Goal: Task Accomplishment & Management: Complete application form

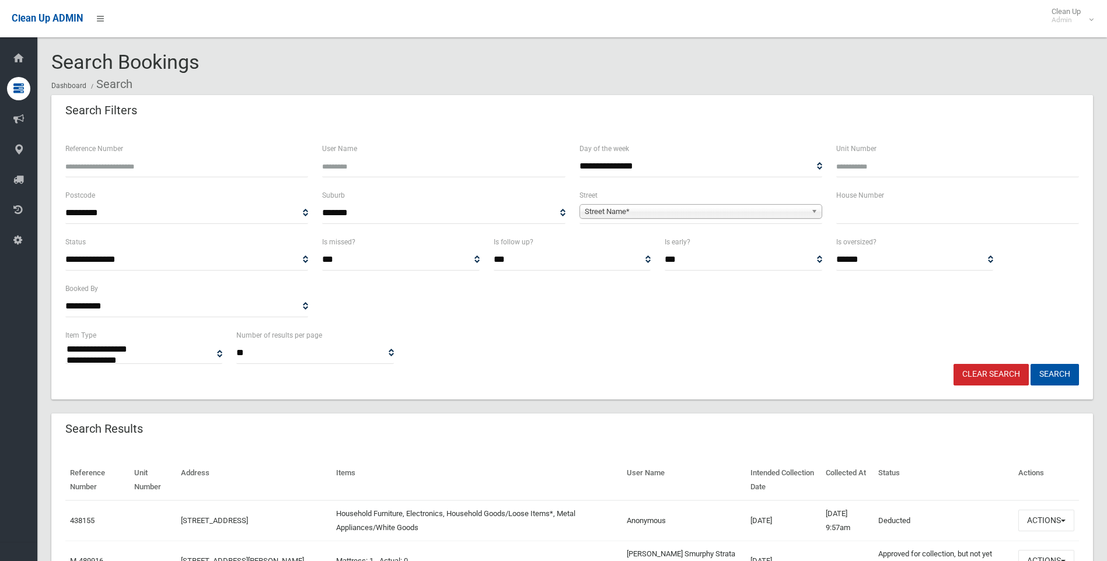
select select
click at [885, 217] on input "text" at bounding box center [957, 213] width 243 height 22
type input "*"
click at [679, 206] on span "Street Name*" at bounding box center [696, 212] width 222 height 14
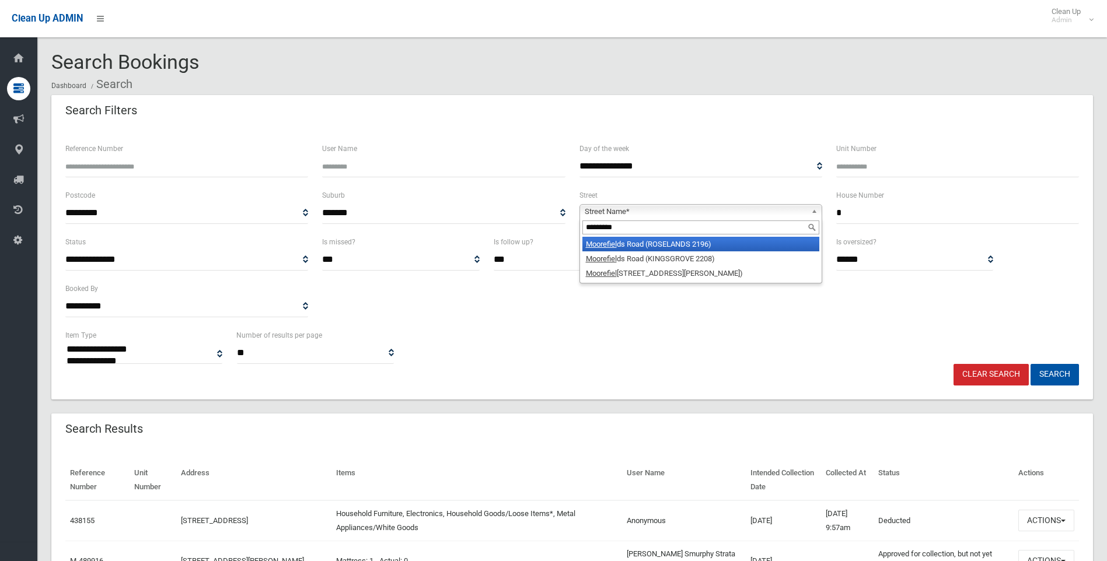
type input "*********"
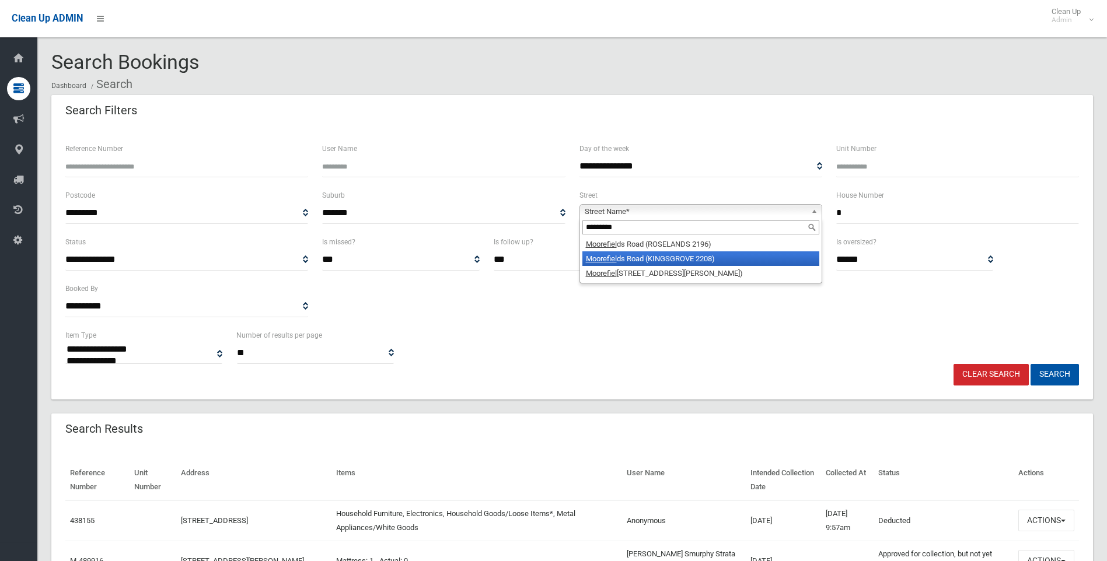
click at [687, 262] on li "Moorefiel ds Road (KINGSGROVE 2208)" at bounding box center [700, 258] width 237 height 15
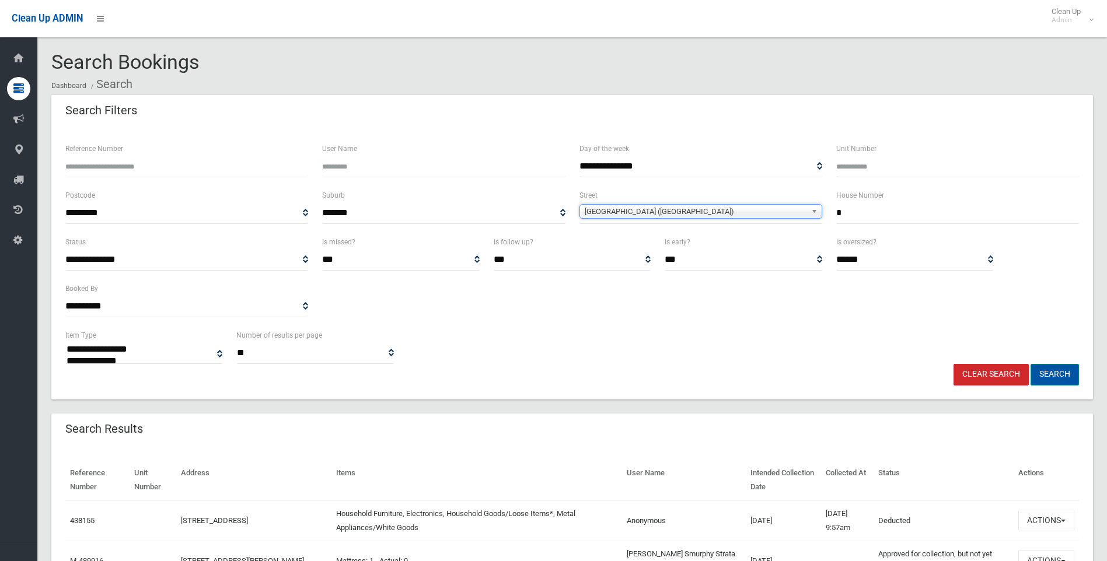
click at [1060, 373] on button "Search" at bounding box center [1055, 375] width 48 height 22
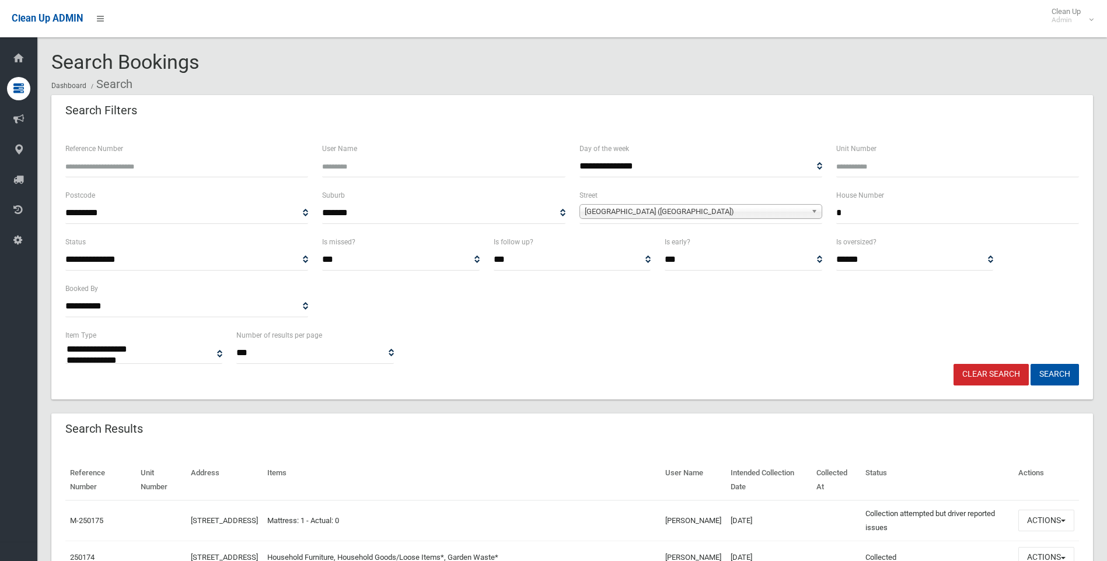
select select
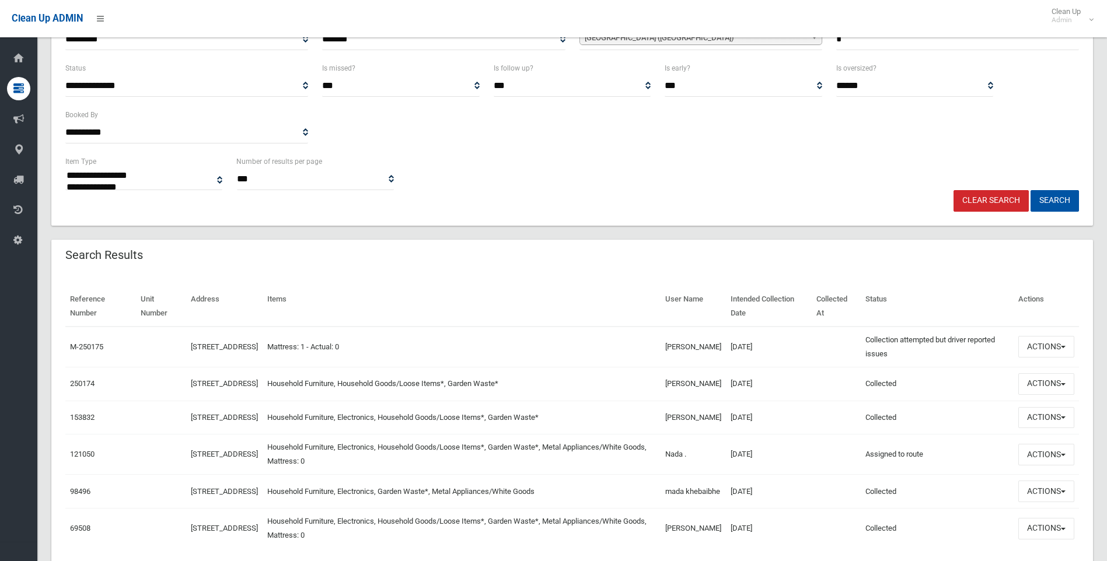
scroll to position [175, 0]
click at [1060, 389] on button "Actions" at bounding box center [1046, 383] width 56 height 22
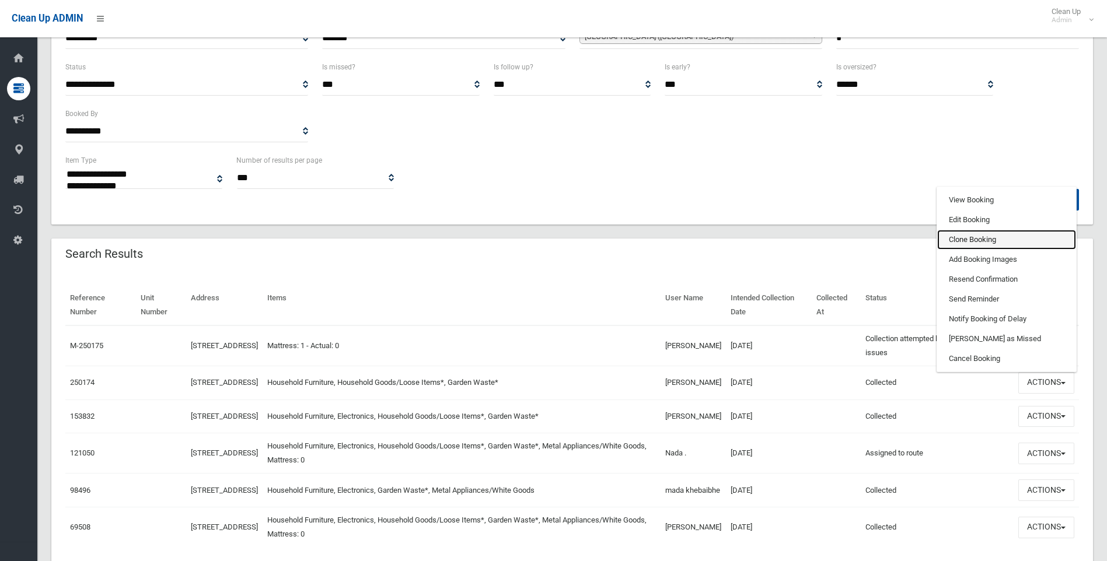
click at [992, 247] on link "Clone Booking" at bounding box center [1006, 240] width 139 height 20
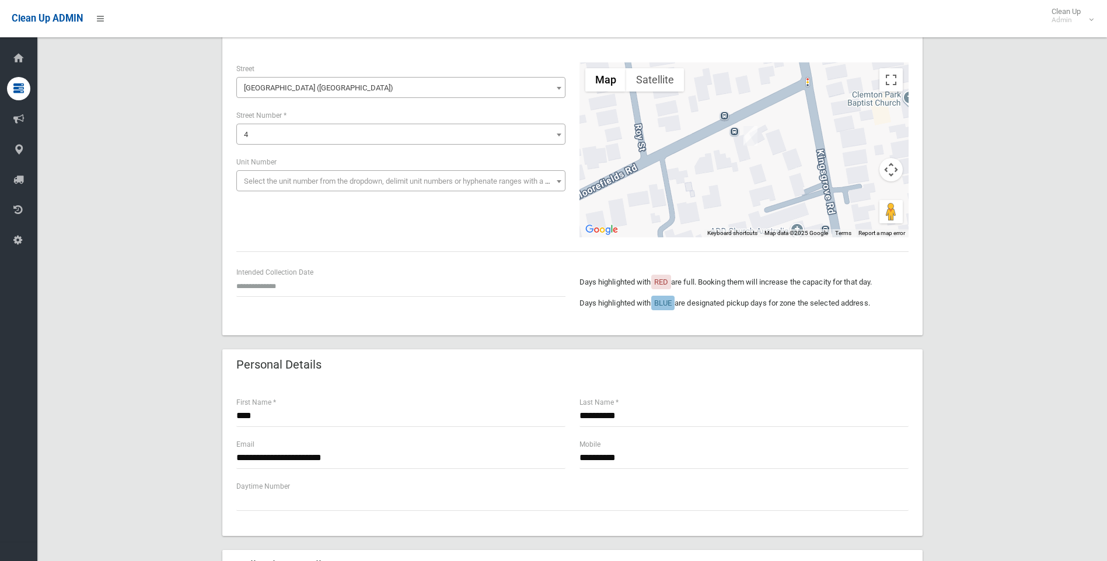
scroll to position [175, 0]
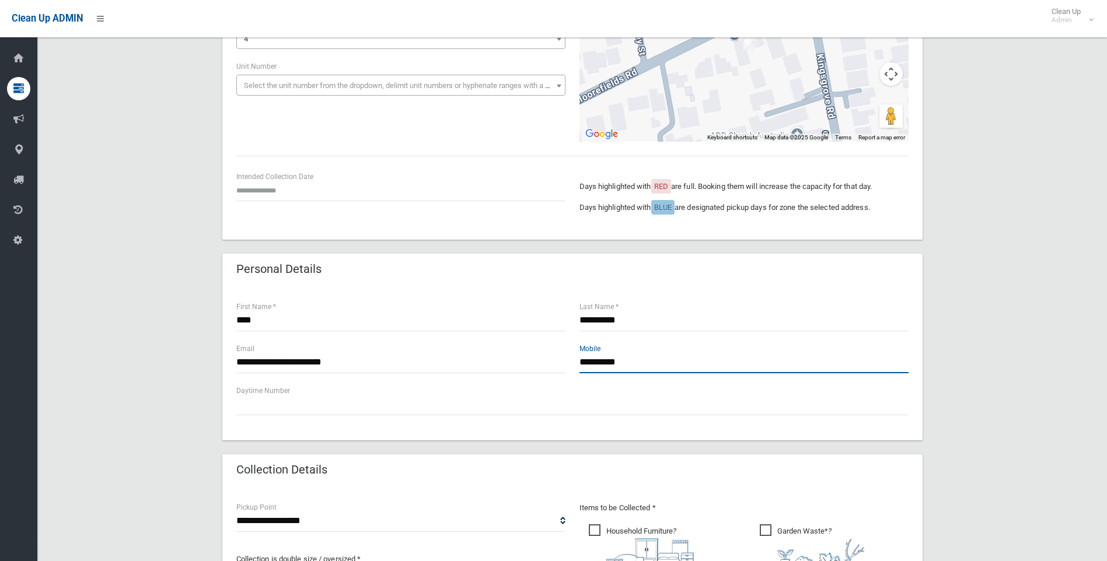
click at [600, 360] on input "**********" at bounding box center [743, 363] width 329 height 22
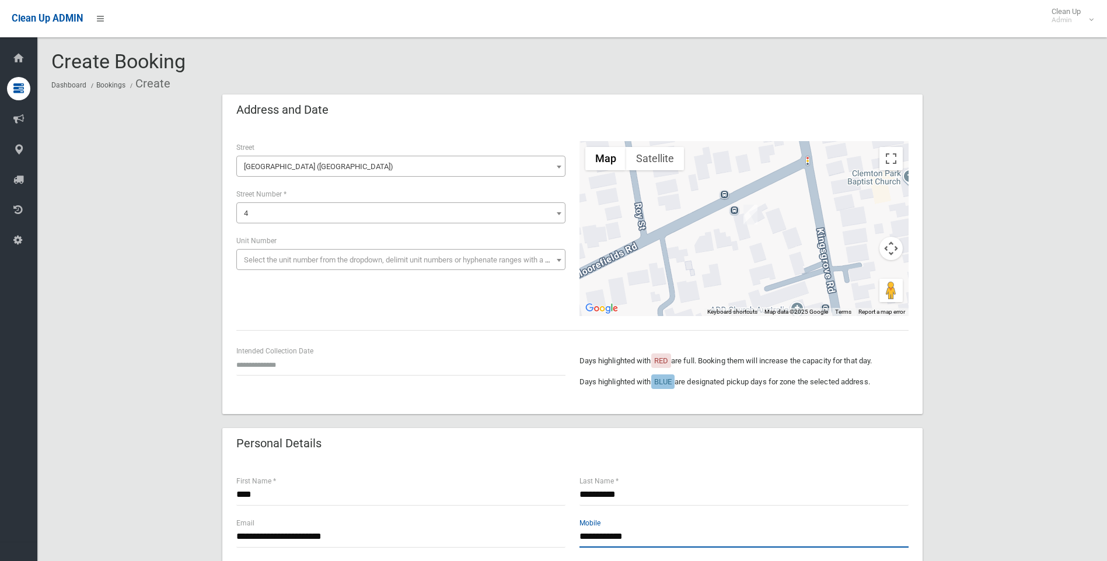
scroll to position [0, 0]
type input "**********"
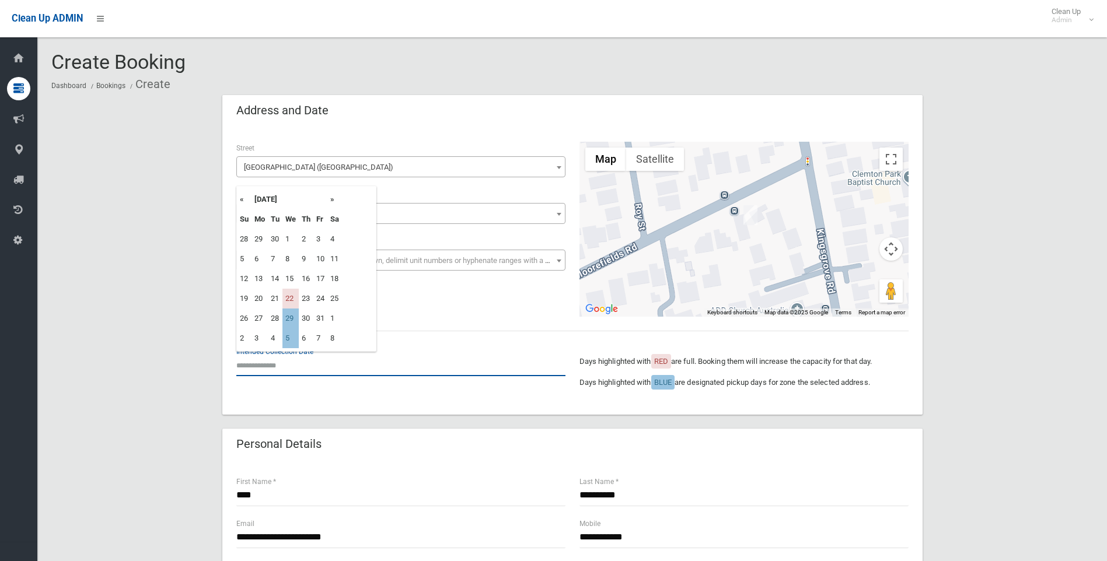
click at [266, 370] on input "text" at bounding box center [400, 366] width 329 height 22
click at [289, 316] on td "29" at bounding box center [290, 319] width 16 height 20
type input "**********"
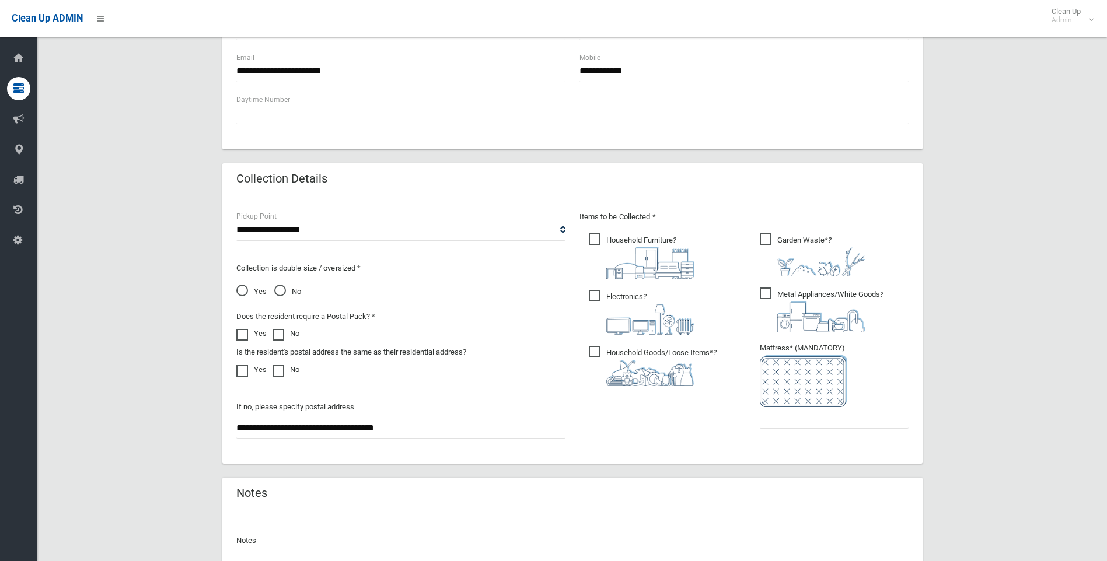
scroll to position [467, 0]
drag, startPoint x: 436, startPoint y: 428, endPoint x: -2, endPoint y: 484, distance: 441.8
click at [590, 295] on span "Electronics ?" at bounding box center [641, 311] width 105 height 45
click at [770, 291] on span "Metal Appliances/White Goods ?" at bounding box center [822, 309] width 124 height 45
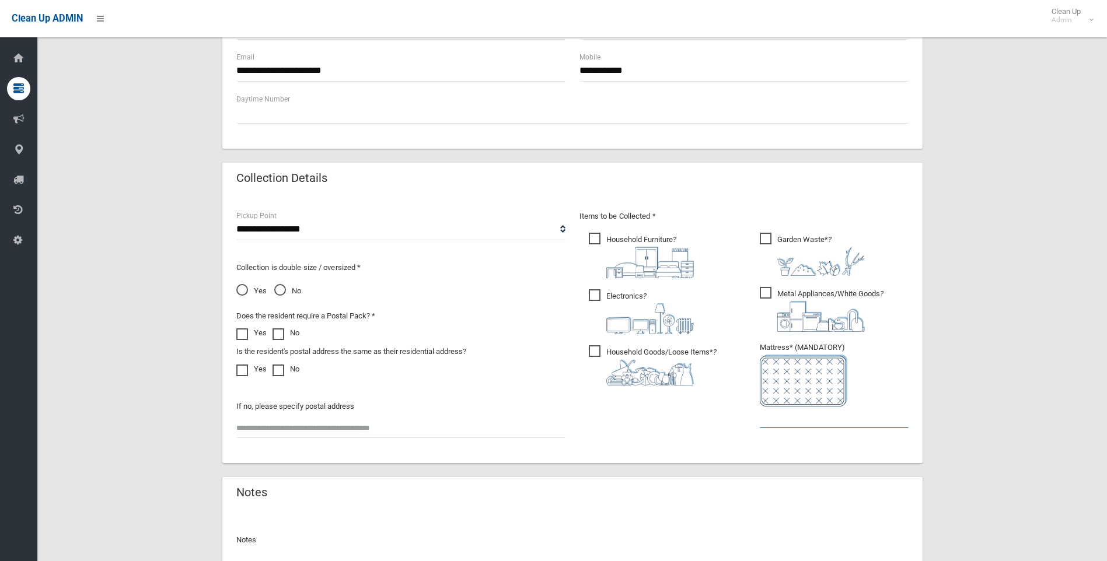
click at [864, 421] on input "text" at bounding box center [834, 418] width 149 height 22
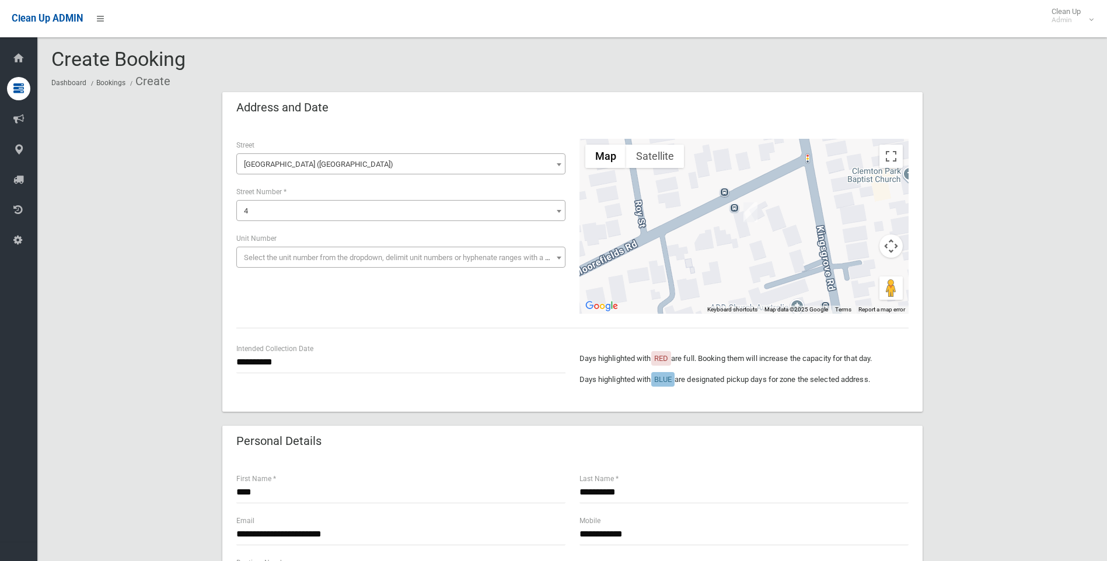
scroll to position [0, 0]
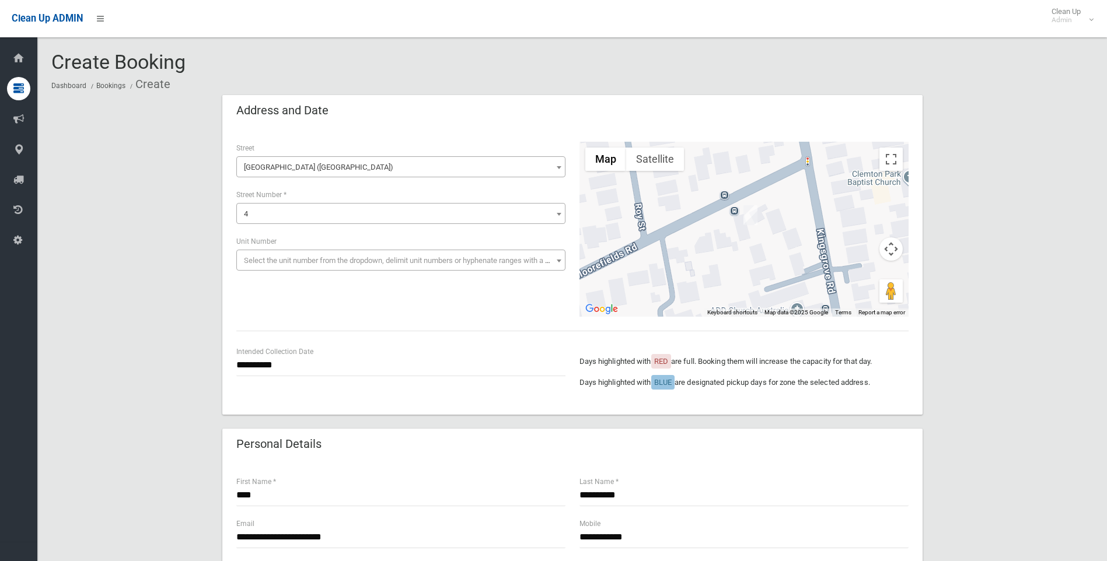
type input "*"
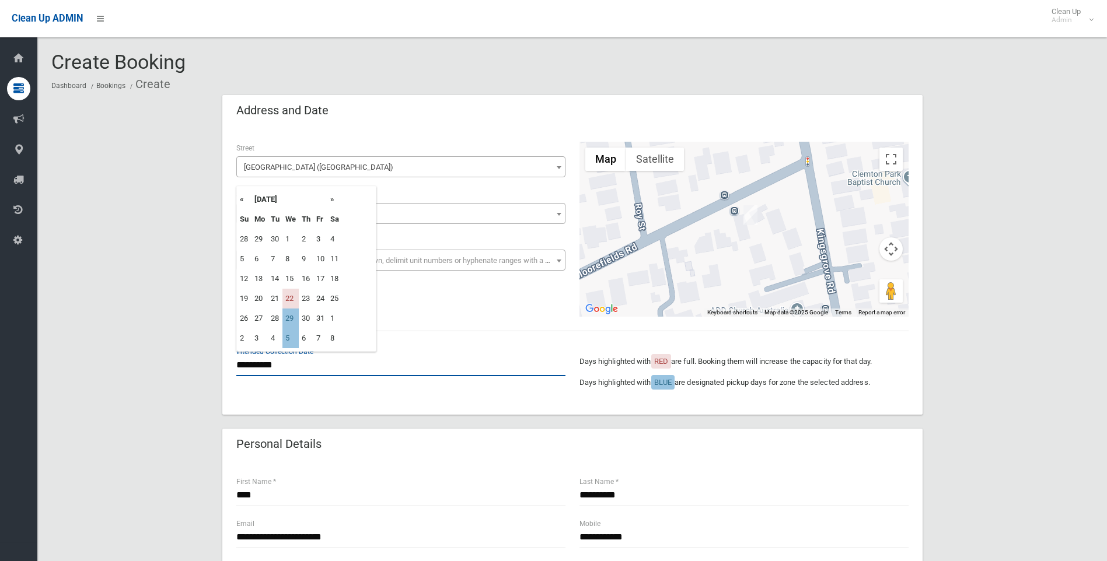
click at [285, 367] on input "**********" at bounding box center [400, 366] width 329 height 22
click at [467, 369] on input "**********" at bounding box center [400, 366] width 329 height 22
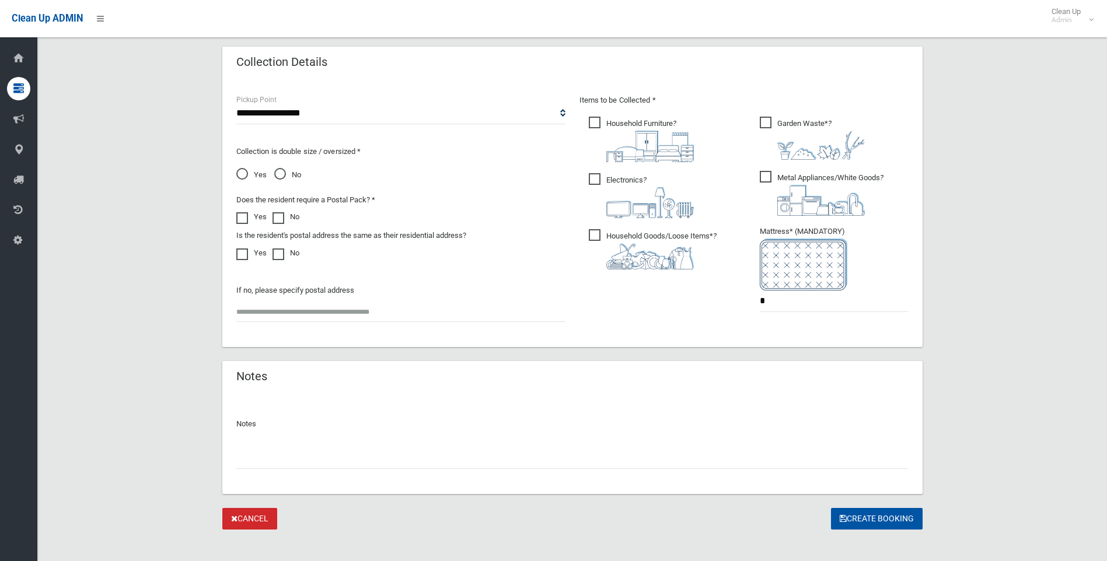
scroll to position [593, 0]
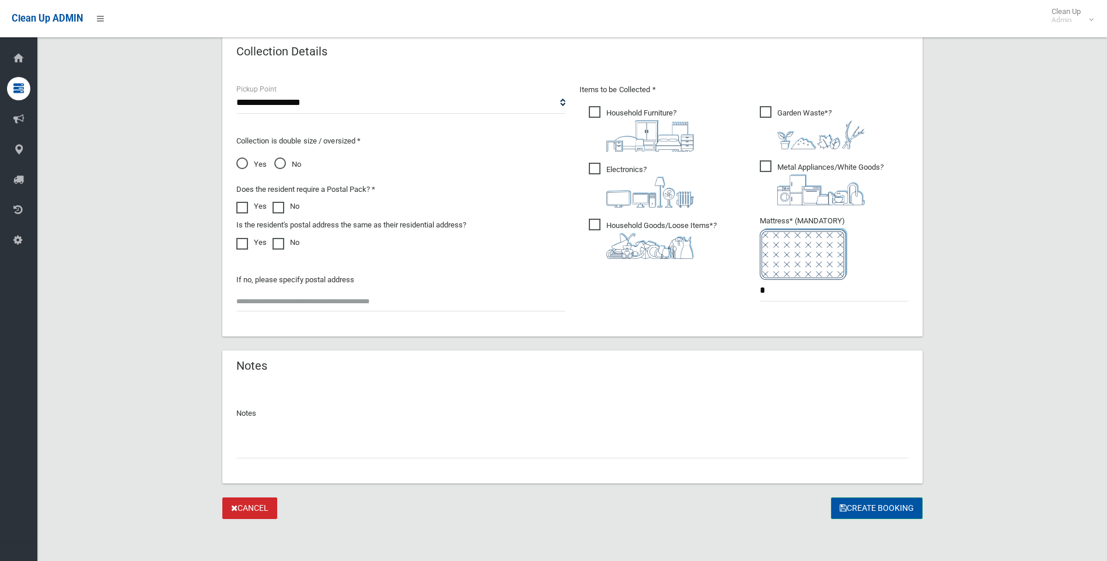
click at [875, 509] on button "Create Booking" at bounding box center [877, 509] width 92 height 22
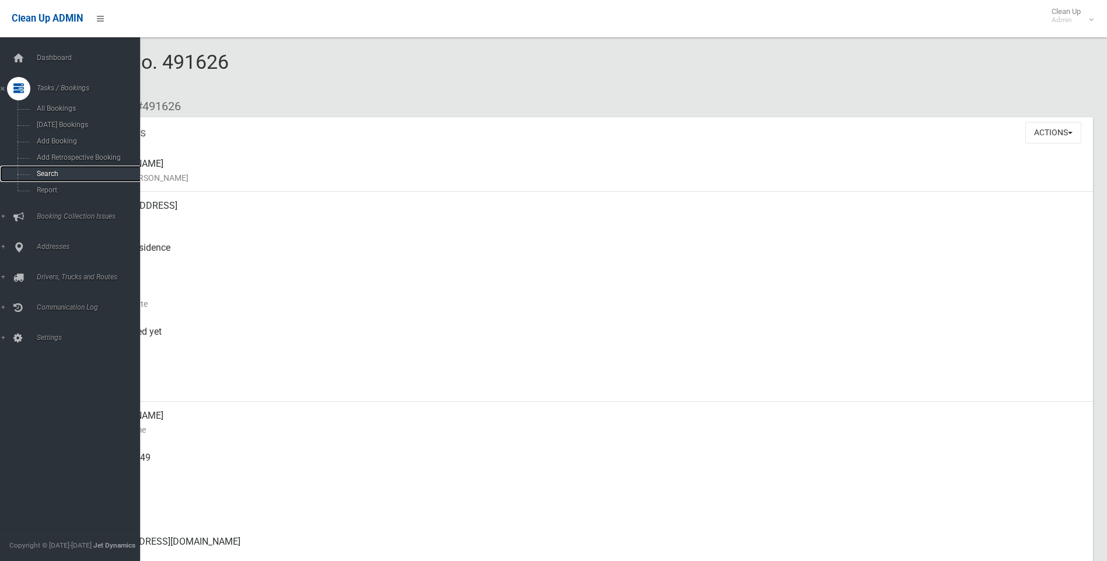
click at [46, 177] on span "Search" at bounding box center [86, 174] width 106 height 8
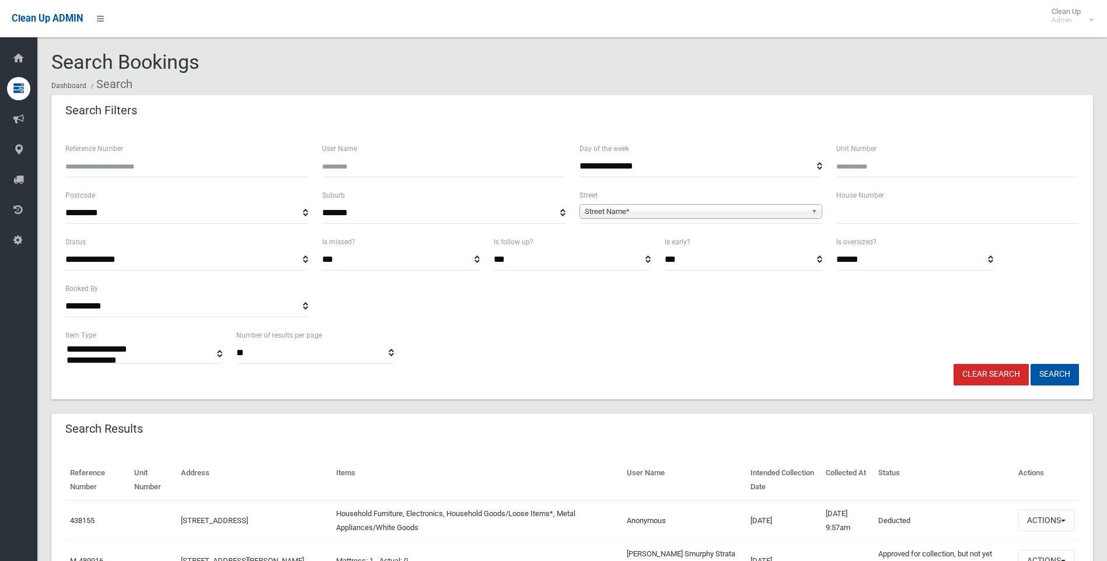
select select
click at [857, 214] on input "text" at bounding box center [957, 213] width 243 height 22
type input "**"
click at [679, 207] on span "Street Name*" at bounding box center [696, 212] width 222 height 14
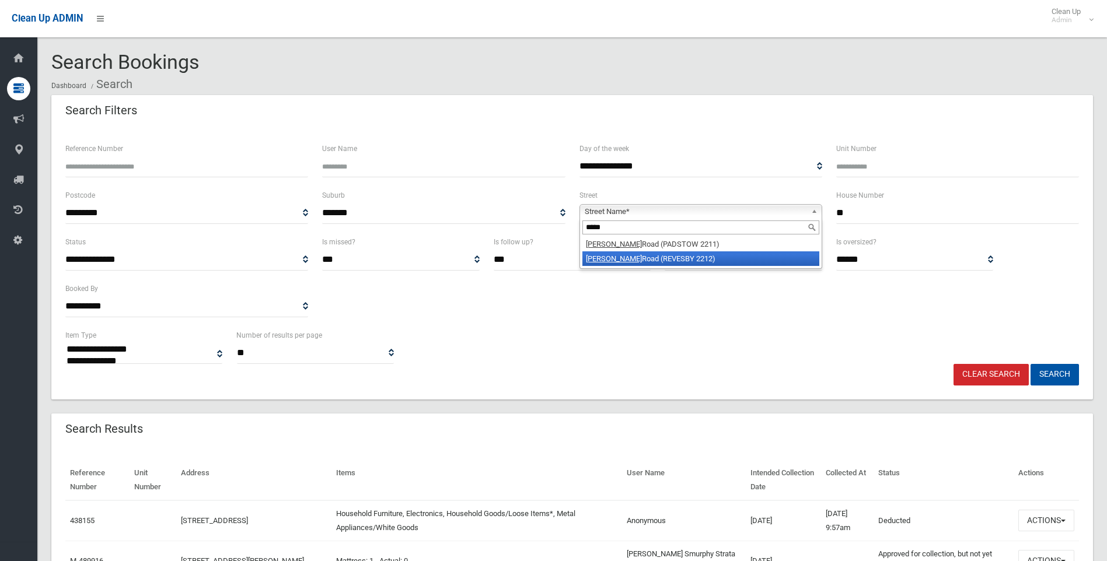
type input "*****"
click at [655, 262] on li "Doyle Road (REVESBY 2212)" at bounding box center [700, 258] width 237 height 15
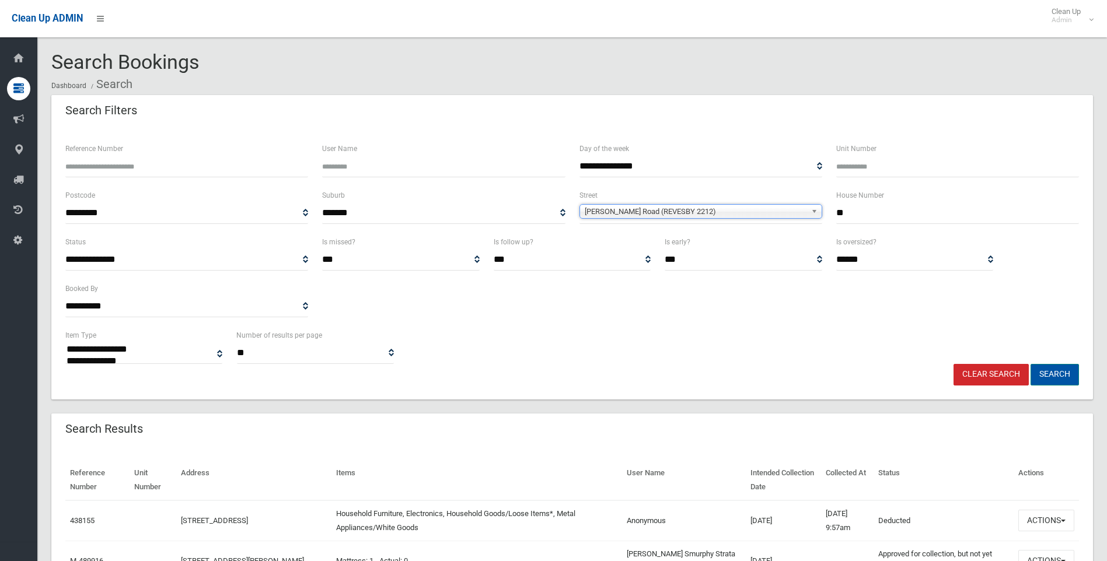
click at [1042, 376] on button "Search" at bounding box center [1055, 375] width 48 height 22
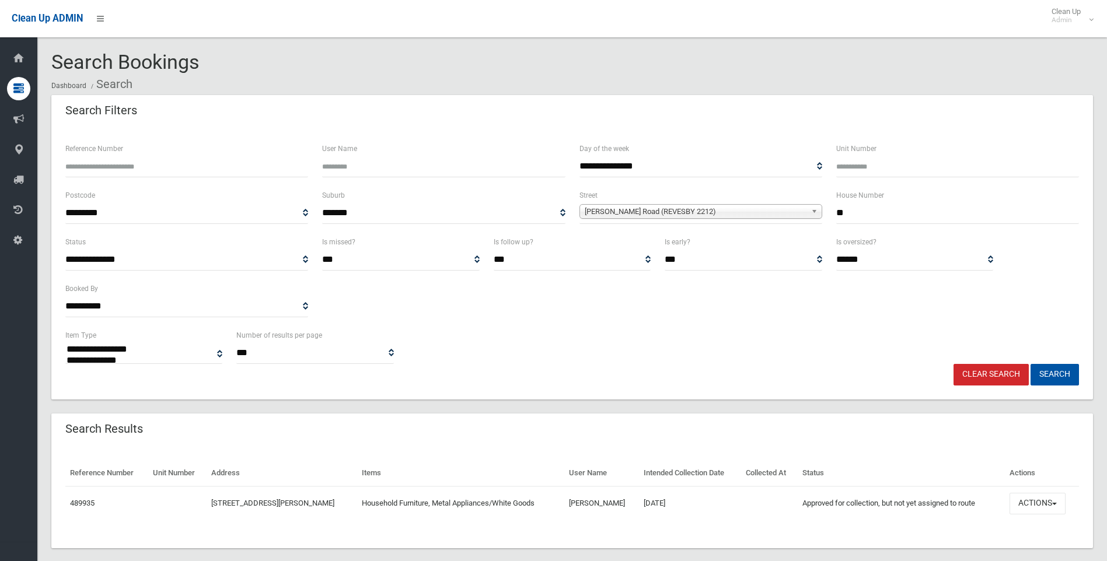
select select
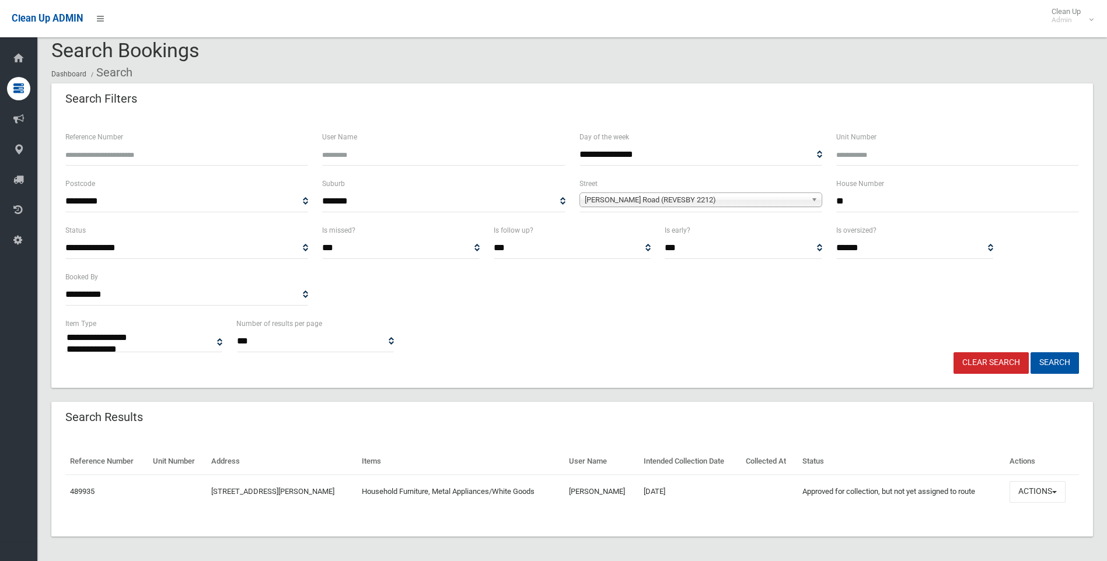
scroll to position [15, 0]
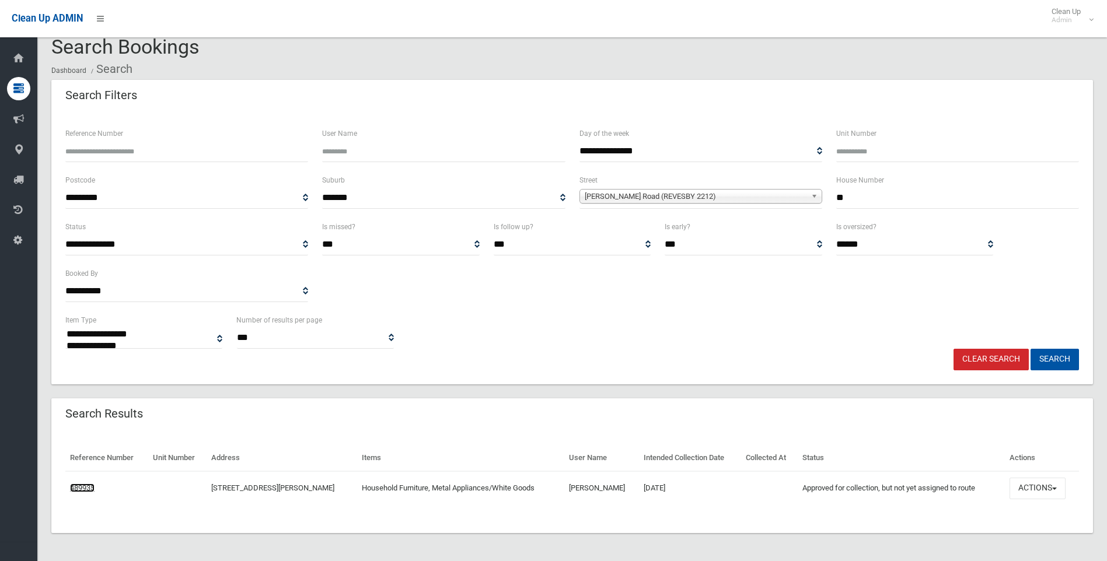
click at [76, 490] on link "489935" at bounding box center [82, 488] width 25 height 9
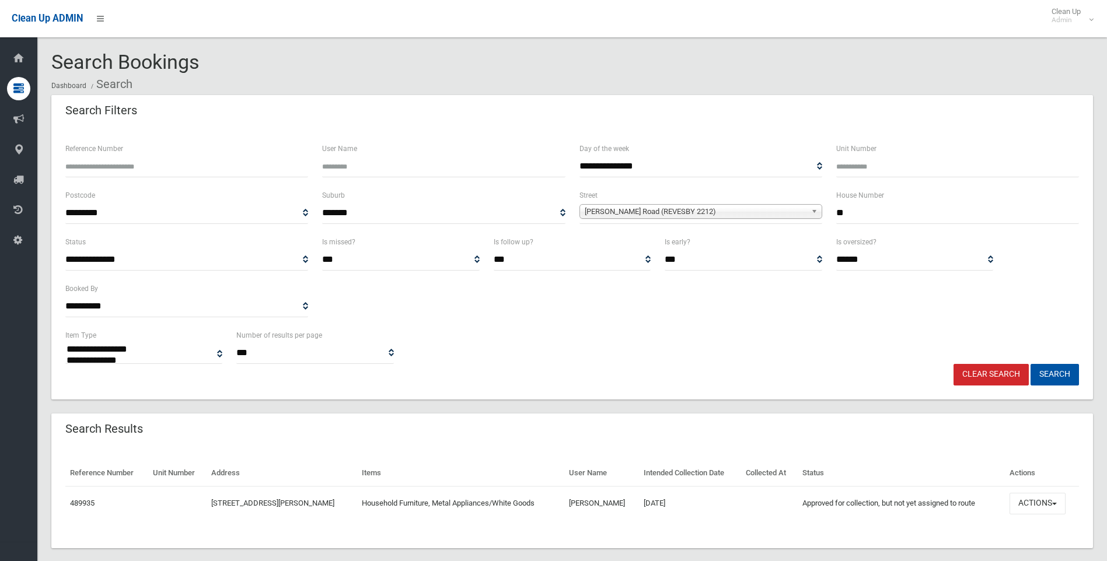
select select
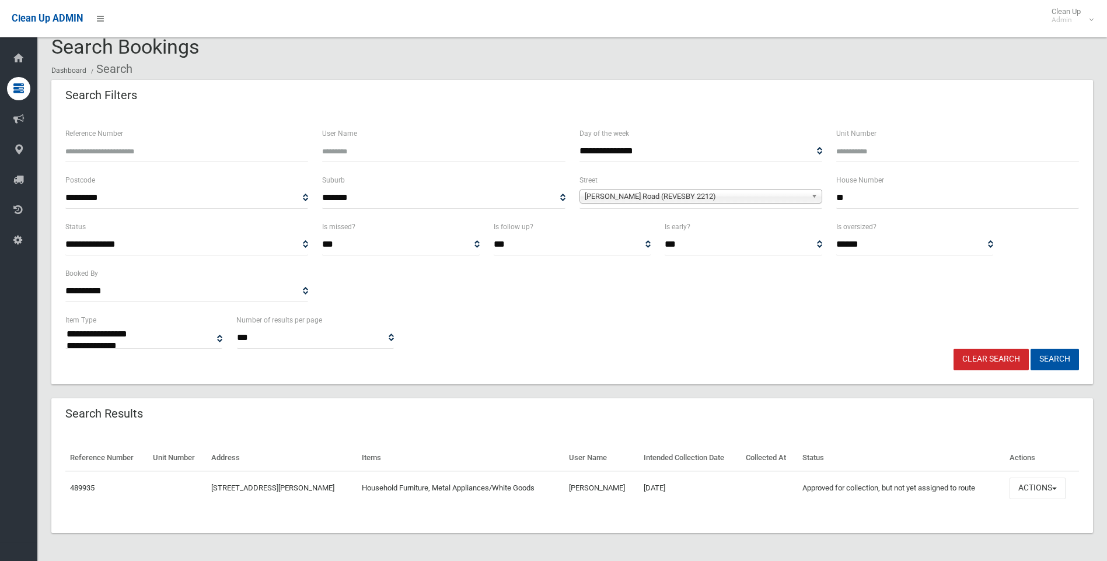
scroll to position [15, 0]
click at [89, 490] on link "489935" at bounding box center [82, 488] width 25 height 9
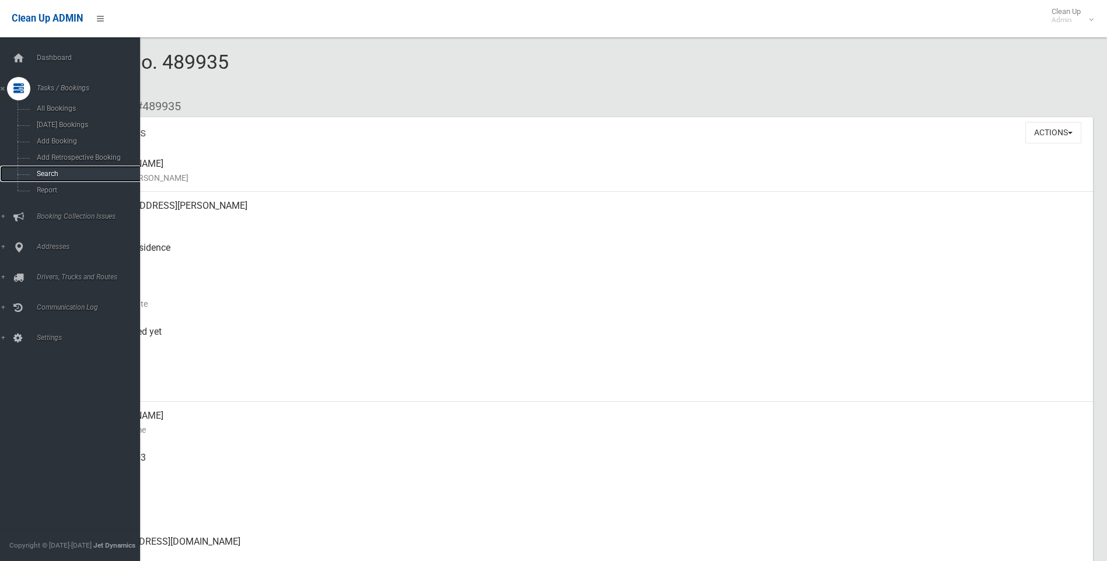
click at [60, 167] on link "Search" at bounding box center [74, 174] width 149 height 16
click at [38, 173] on span "Search" at bounding box center [86, 174] width 106 height 8
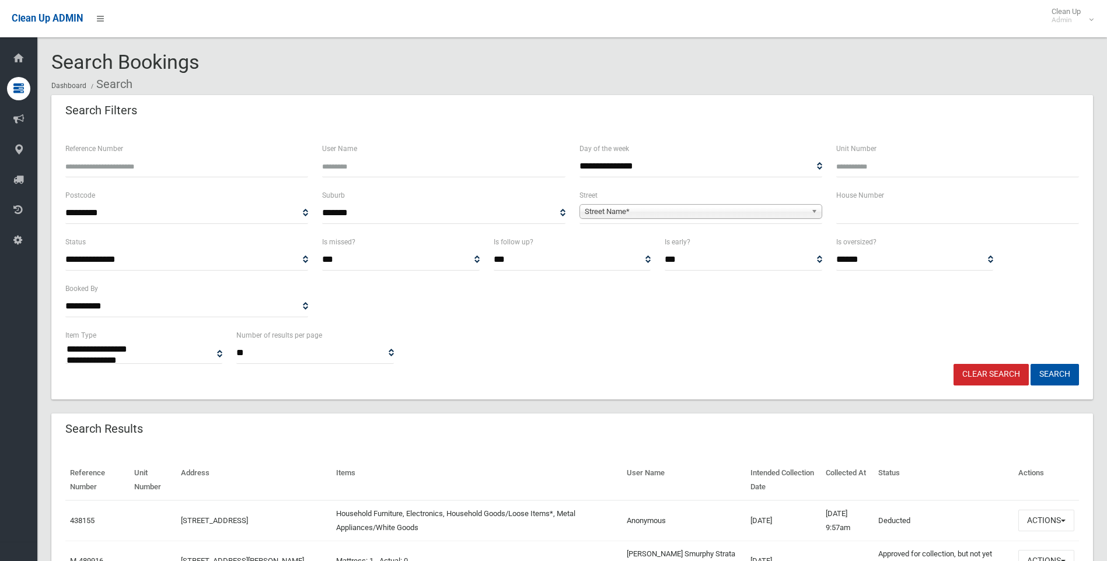
select select
click at [864, 220] on input "text" at bounding box center [957, 213] width 243 height 22
type input "**"
click at [655, 210] on span "Street Name*" at bounding box center [696, 212] width 222 height 14
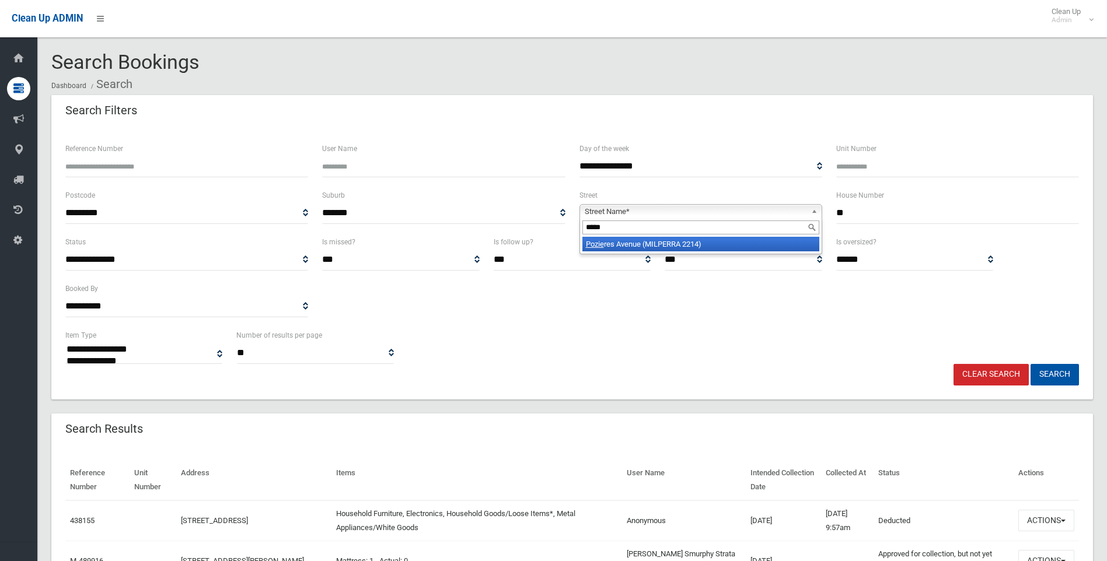
type input "*****"
click at [642, 245] on li "Pozie res Avenue (MILPERRA 2214)" at bounding box center [700, 244] width 237 height 15
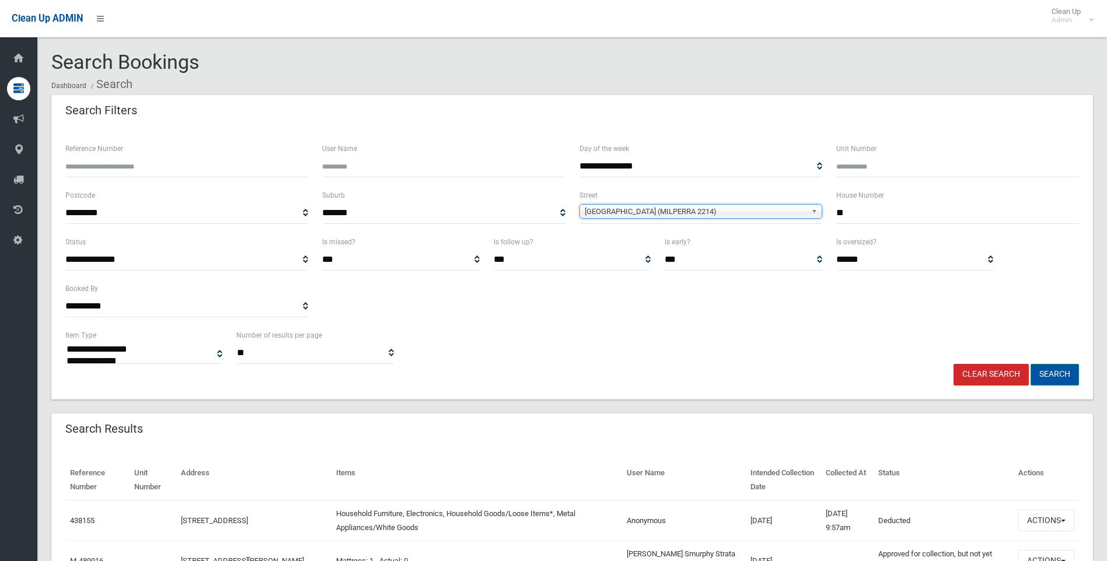
click at [1046, 373] on button "Search" at bounding box center [1055, 375] width 48 height 22
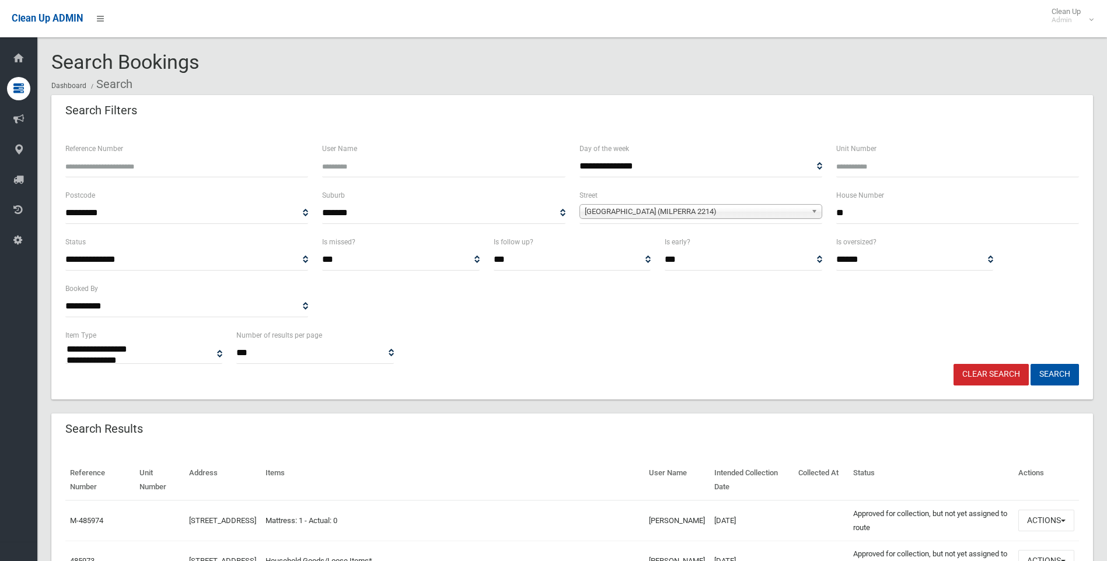
select select
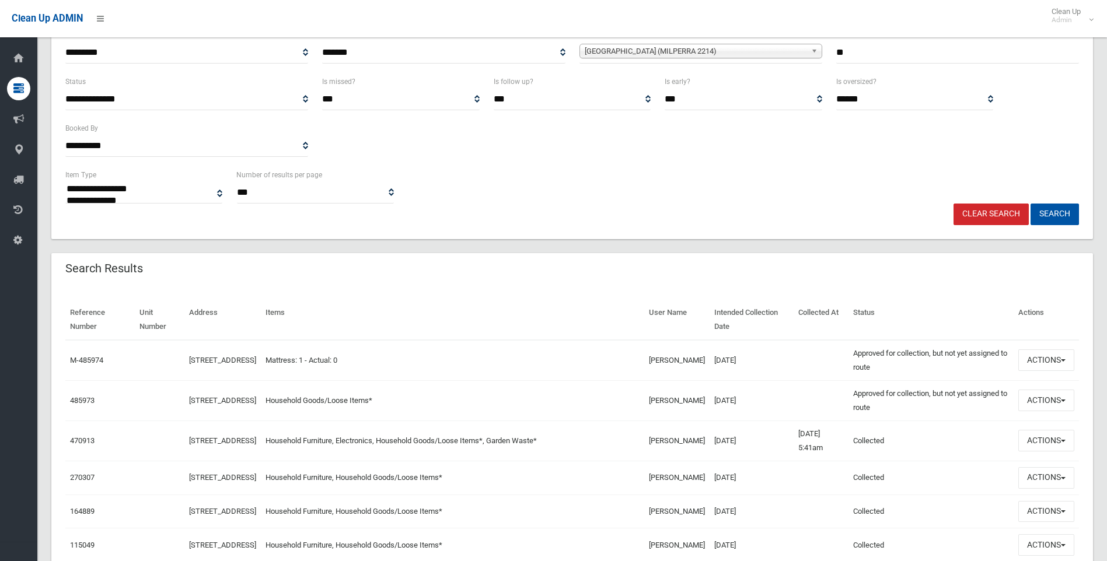
scroll to position [175, 0]
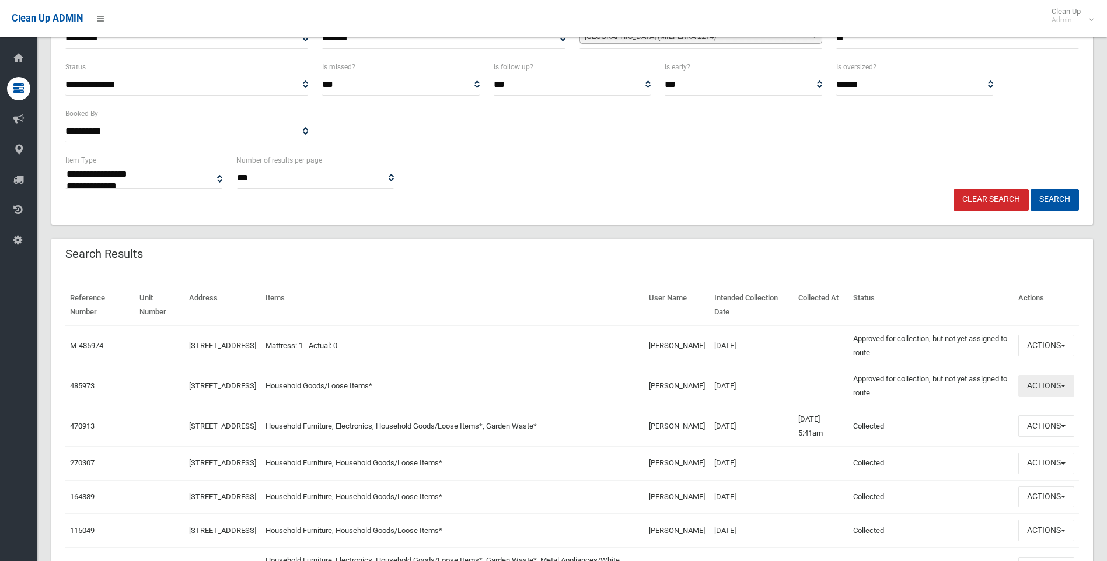
click at [1042, 391] on button "Actions" at bounding box center [1046, 386] width 56 height 22
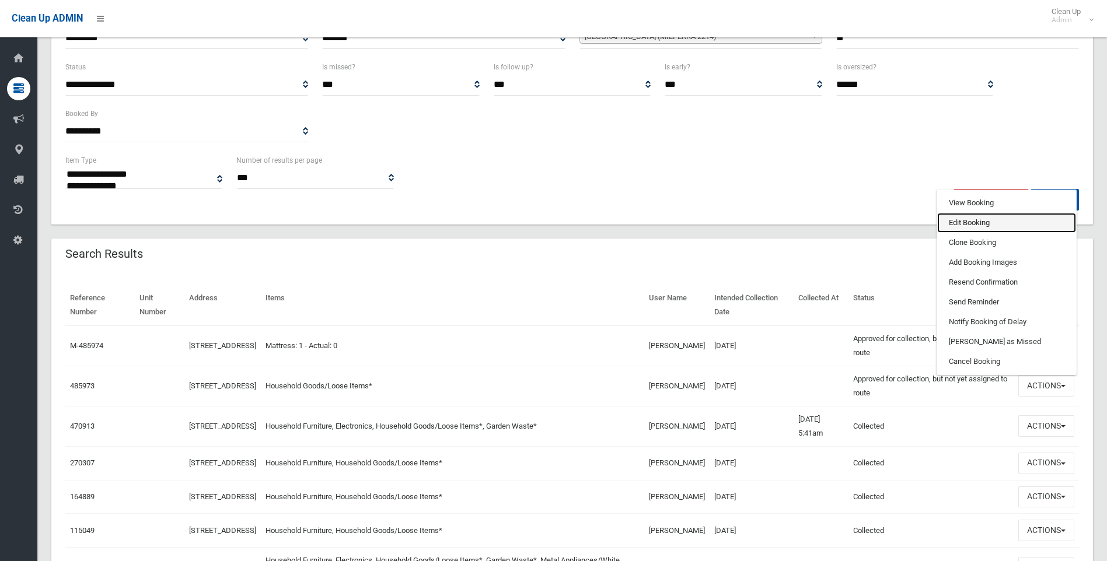
click at [1016, 229] on link "Edit Booking" at bounding box center [1006, 223] width 139 height 20
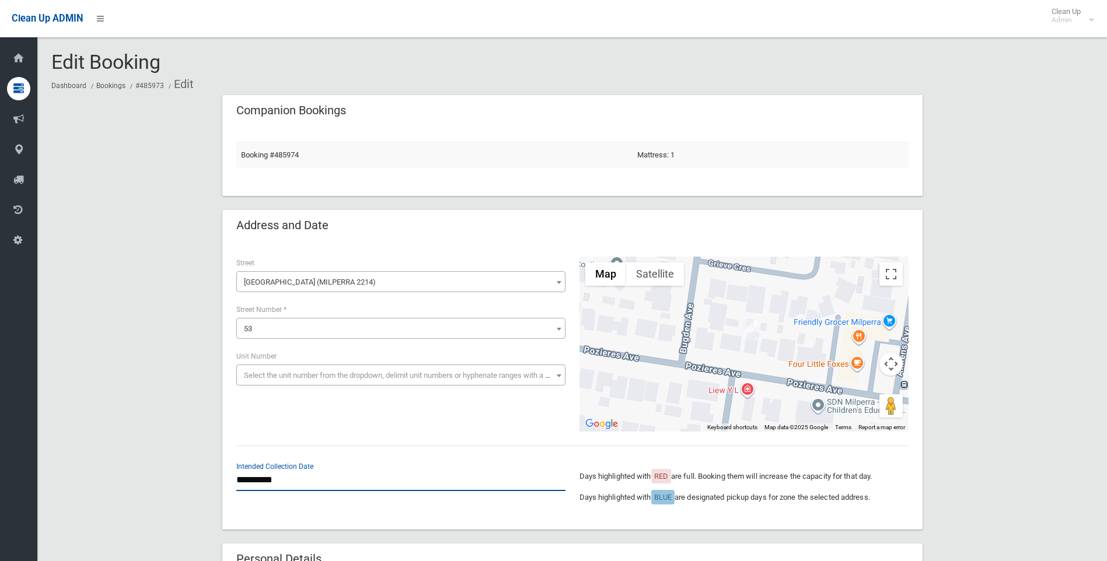
click at [350, 478] on input "**********" at bounding box center [400, 481] width 329 height 22
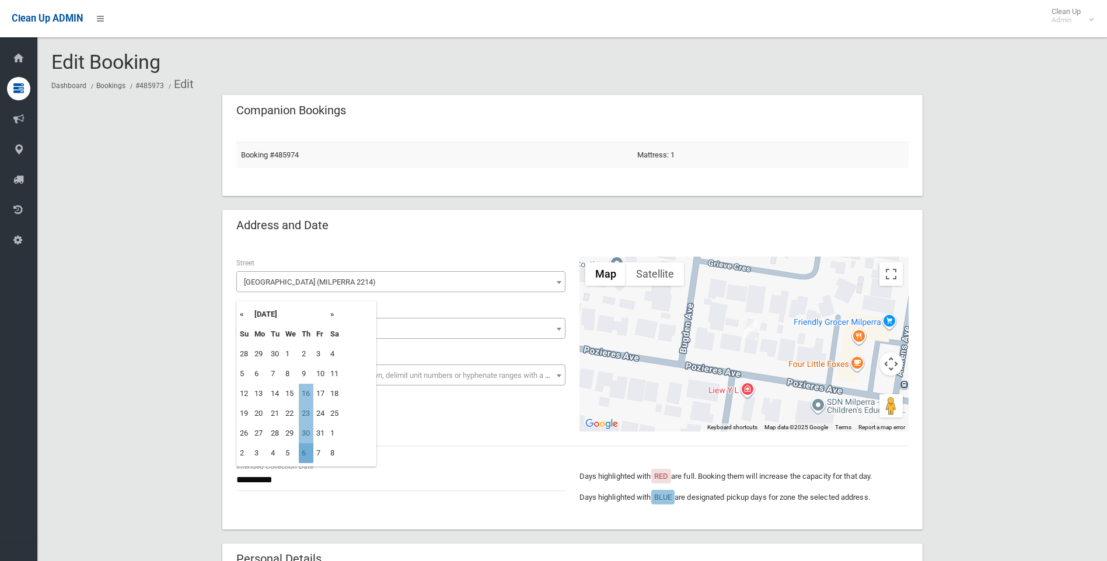
click at [302, 455] on td "6" at bounding box center [306, 453] width 15 height 20
type input "**********"
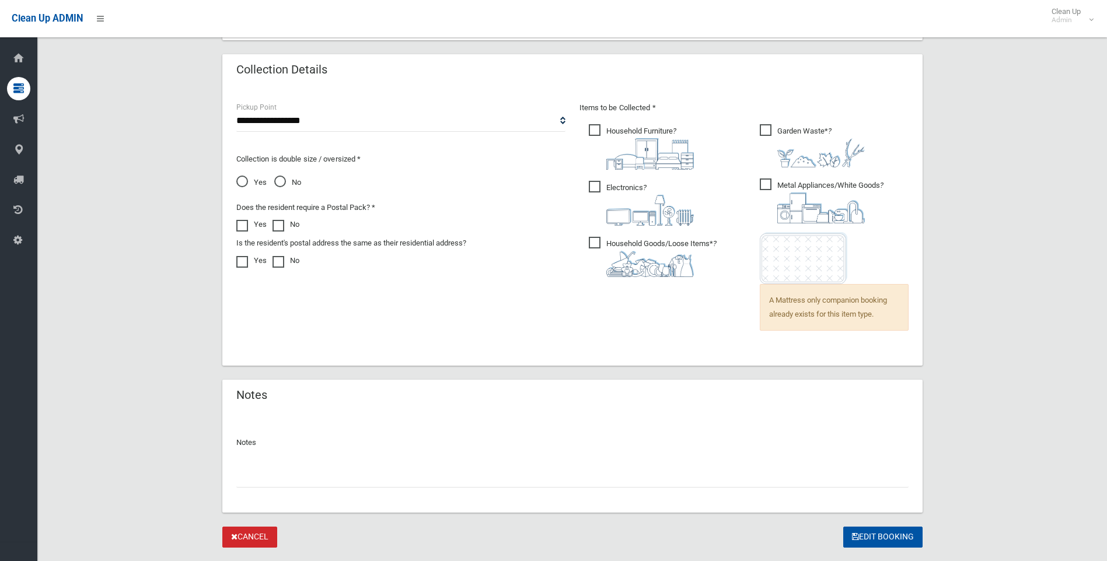
scroll to position [759, 0]
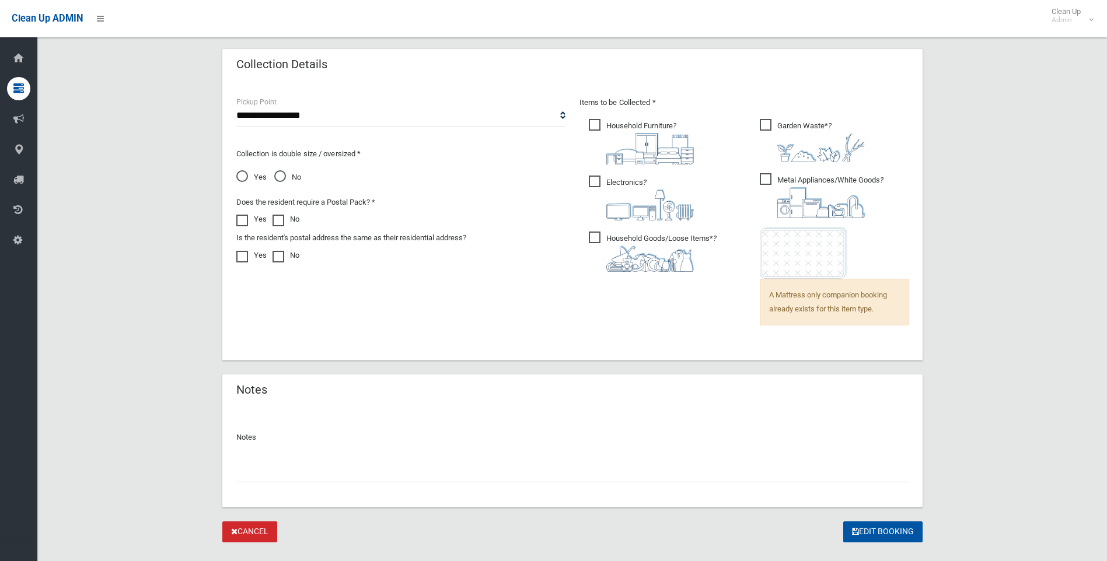
click at [304, 473] on input "text" at bounding box center [572, 472] width 672 height 22
type input "**********"
click at [874, 532] on button "Edit Booking" at bounding box center [882, 533] width 79 height 22
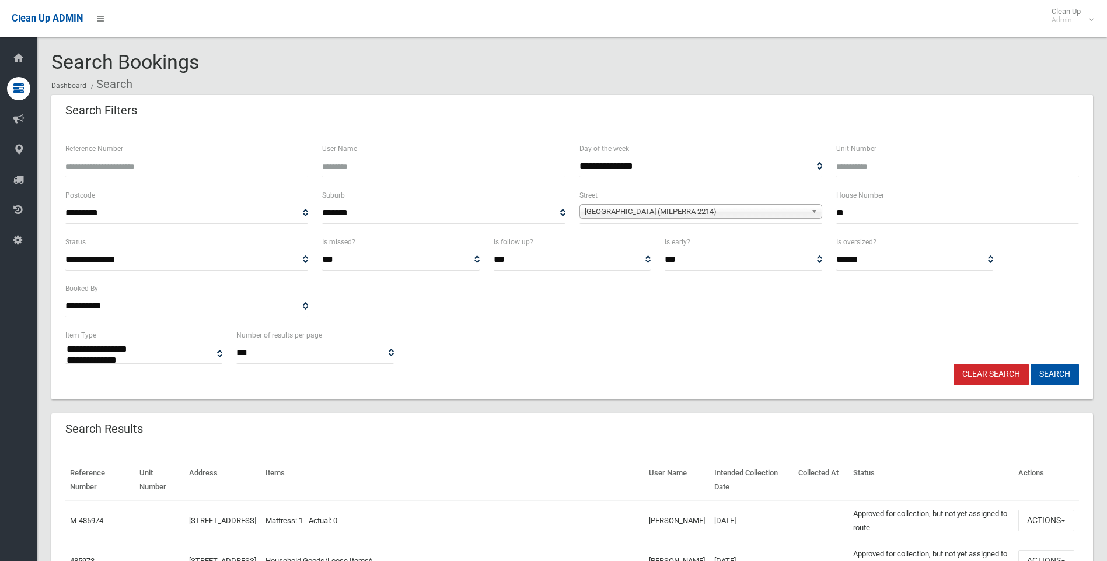
select select
click at [998, 373] on link "Clear Search" at bounding box center [990, 375] width 75 height 22
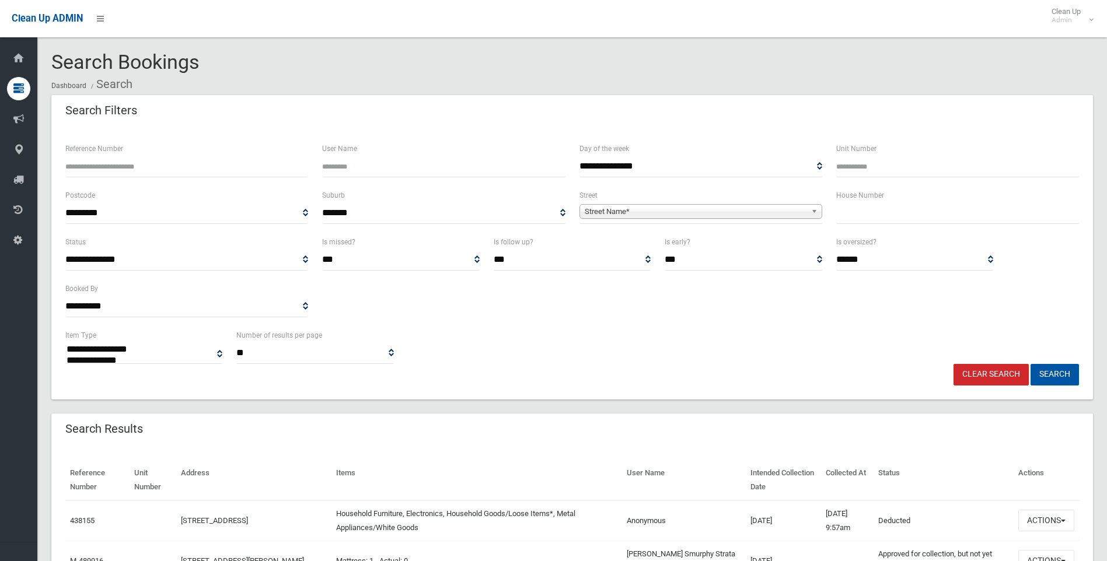
select select
click at [854, 208] on input "text" at bounding box center [957, 213] width 243 height 22
type input "**"
click at [644, 215] on span "Street Name*" at bounding box center [696, 212] width 222 height 14
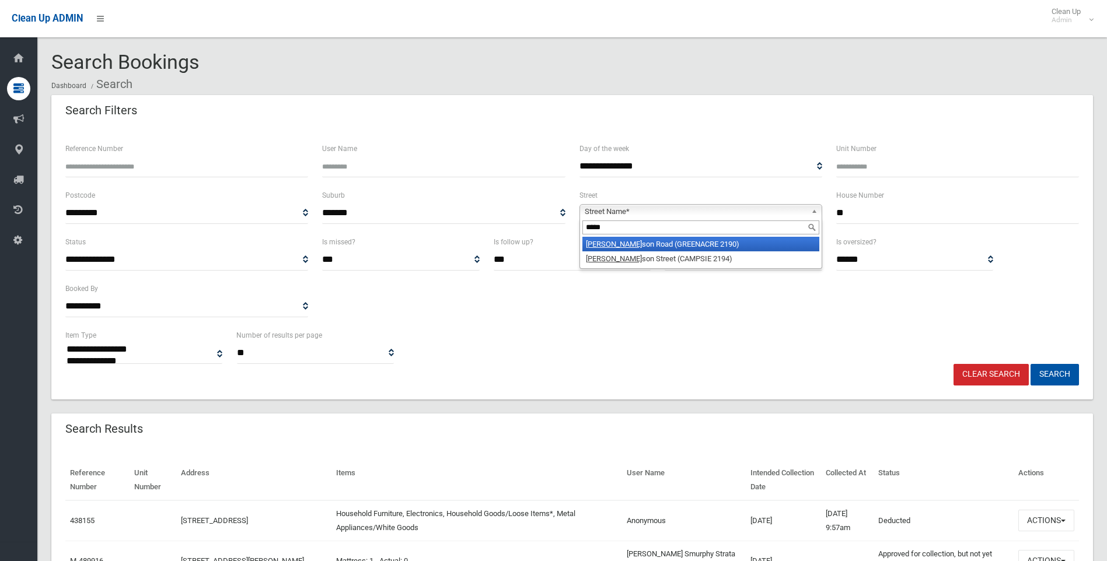
type input "*****"
click at [685, 243] on li "Tenny son Road (GREENACRE 2190)" at bounding box center [700, 244] width 237 height 15
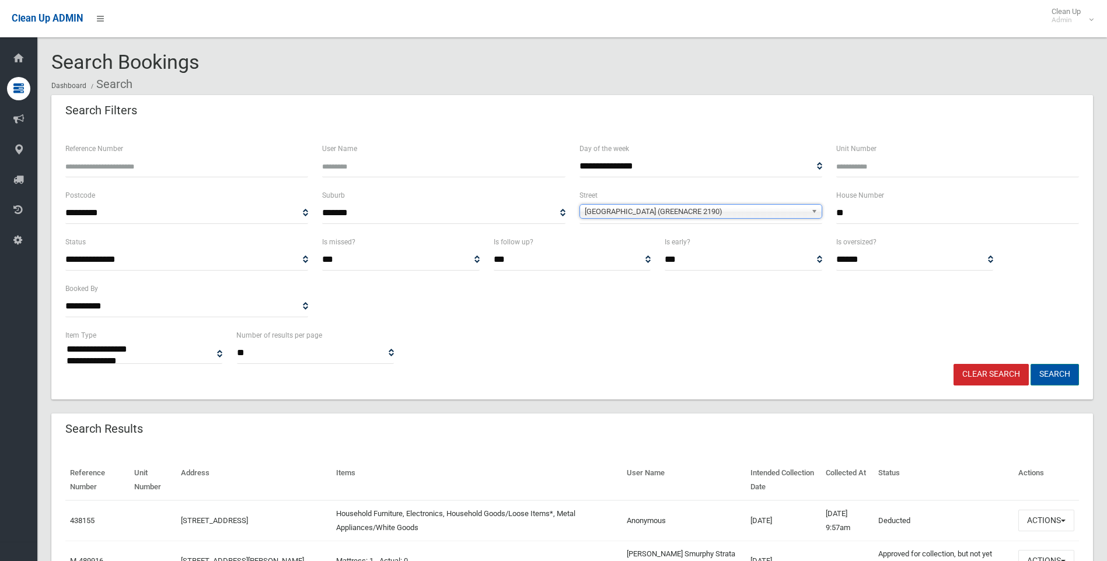
click at [1058, 371] on button "Search" at bounding box center [1055, 375] width 48 height 22
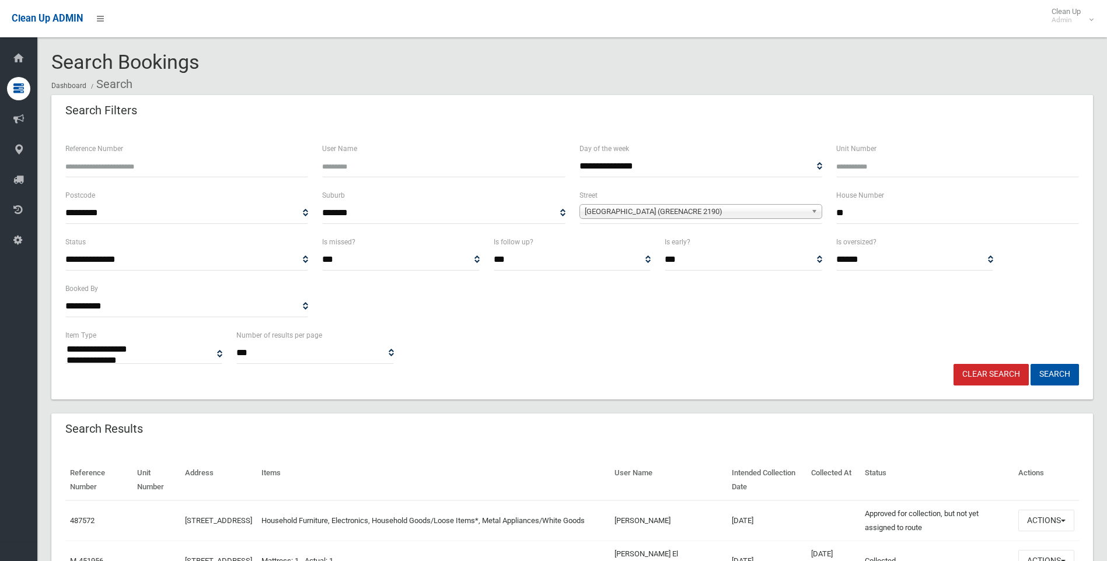
select select
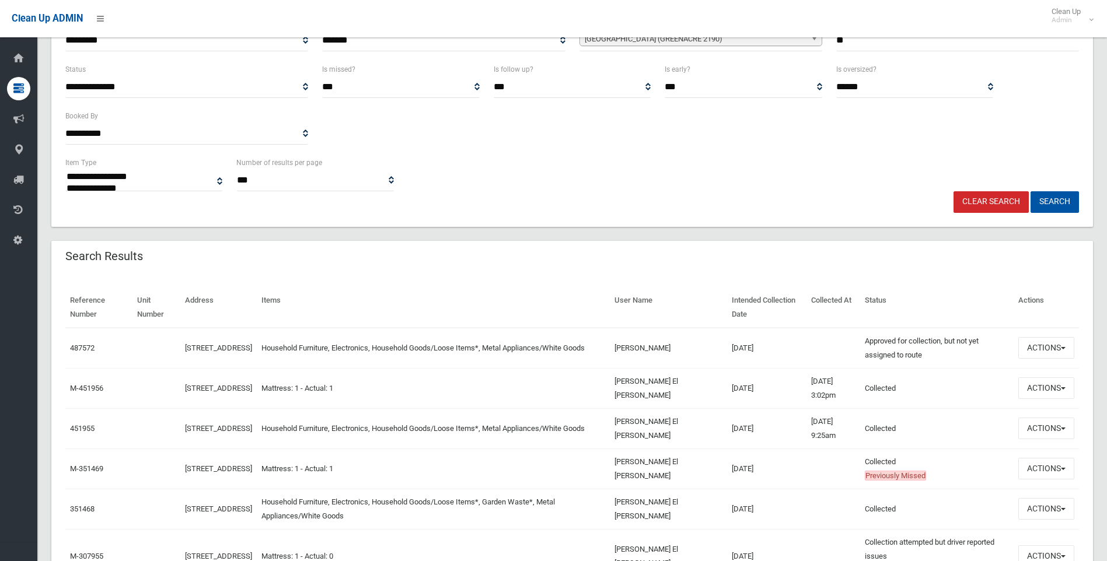
scroll to position [175, 0]
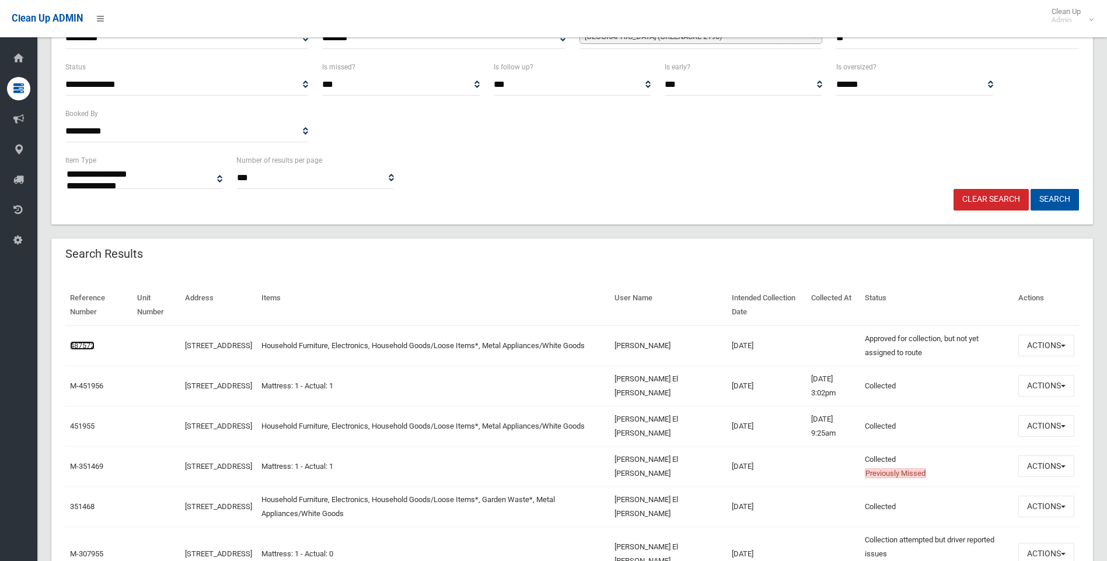
click at [85, 343] on link "487572" at bounding box center [82, 345] width 25 height 9
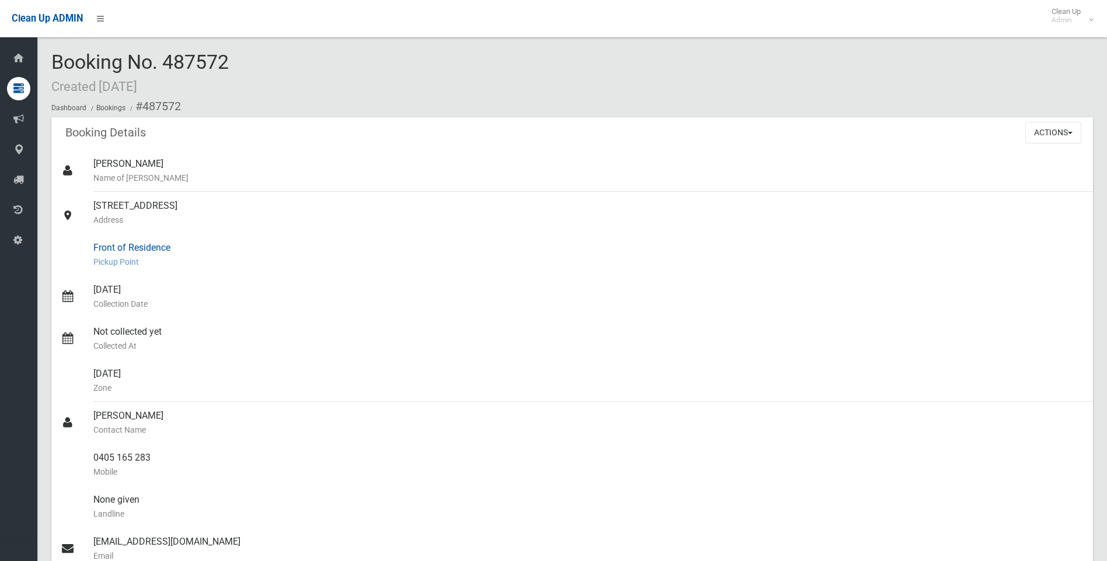
click at [675, 260] on small "Pickup Point" at bounding box center [588, 262] width 990 height 14
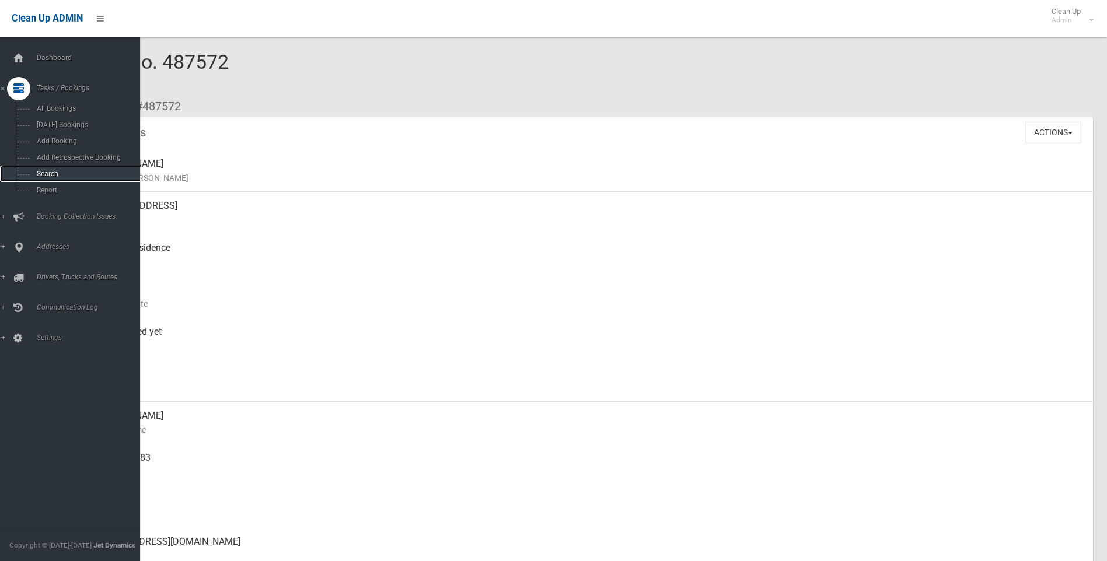
click at [48, 176] on span "Search" at bounding box center [86, 174] width 106 height 8
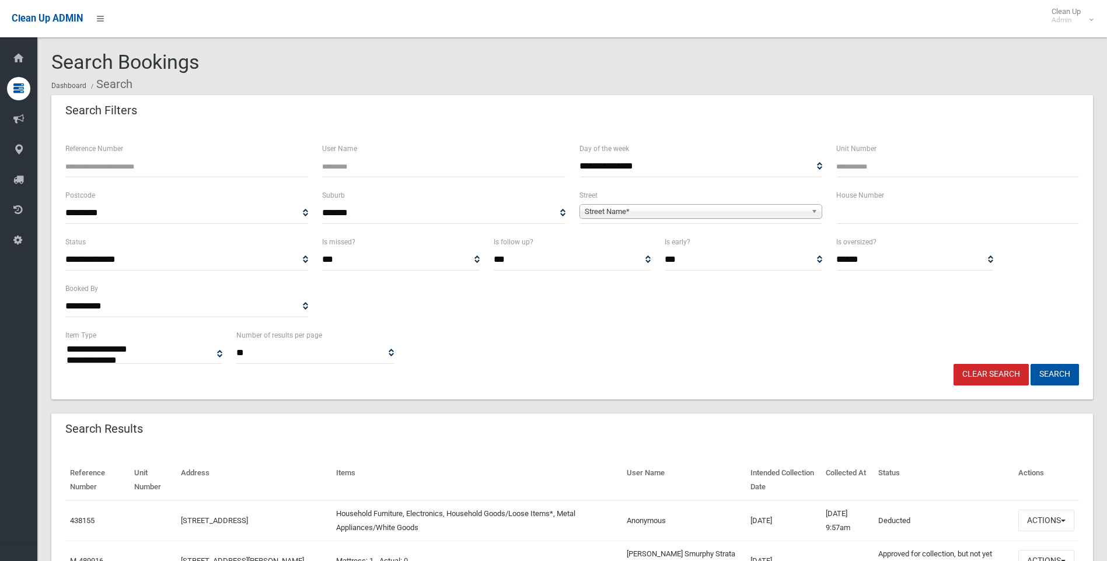
select select
